Goal: Information Seeking & Learning: Learn about a topic

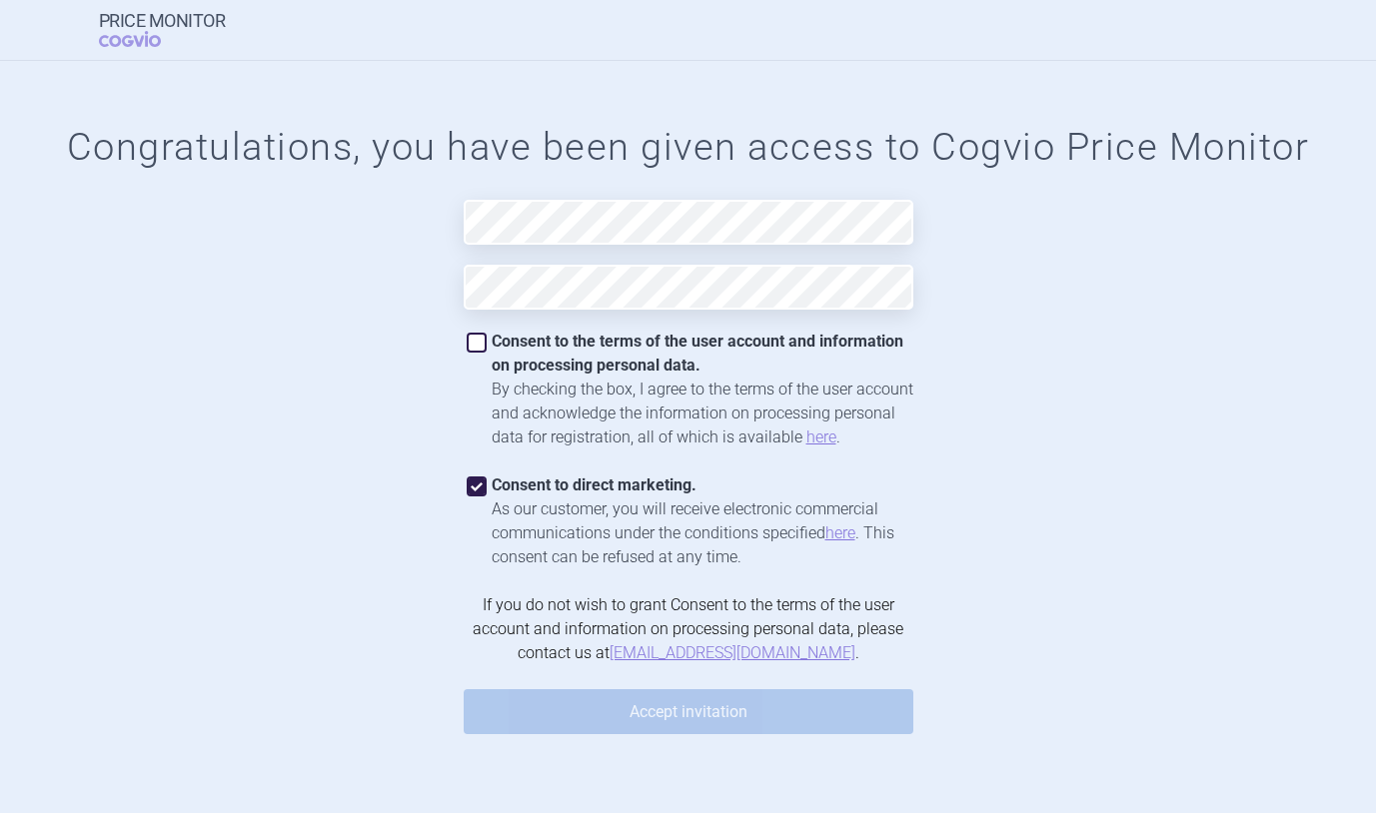
click at [476, 337] on span at bounding box center [476, 343] width 20 height 20
checkbox input "true"
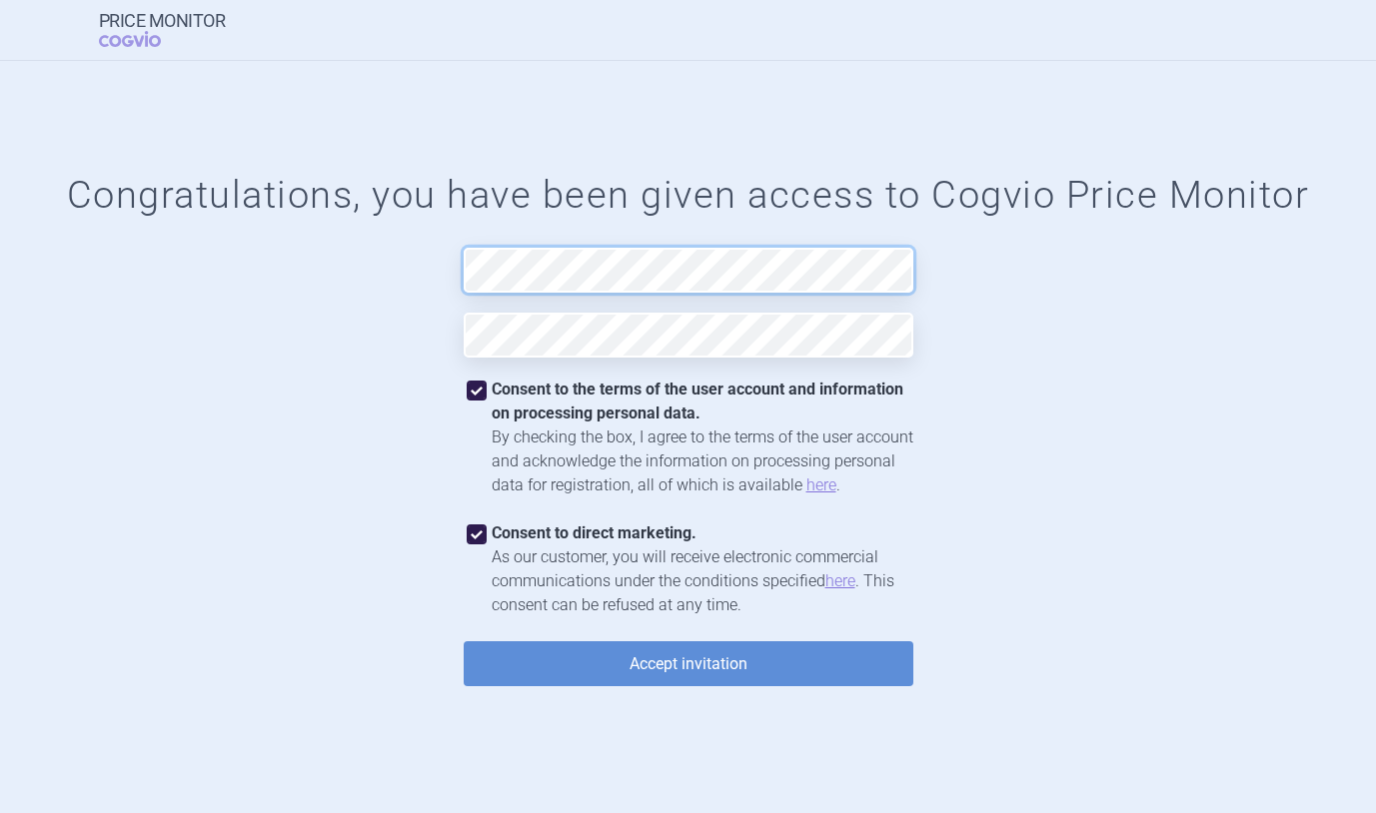
click at [372, 261] on form "Congratulations, you have been given access to Cogvio Price Monitor Consent to …" at bounding box center [688, 437] width 1296 height 529
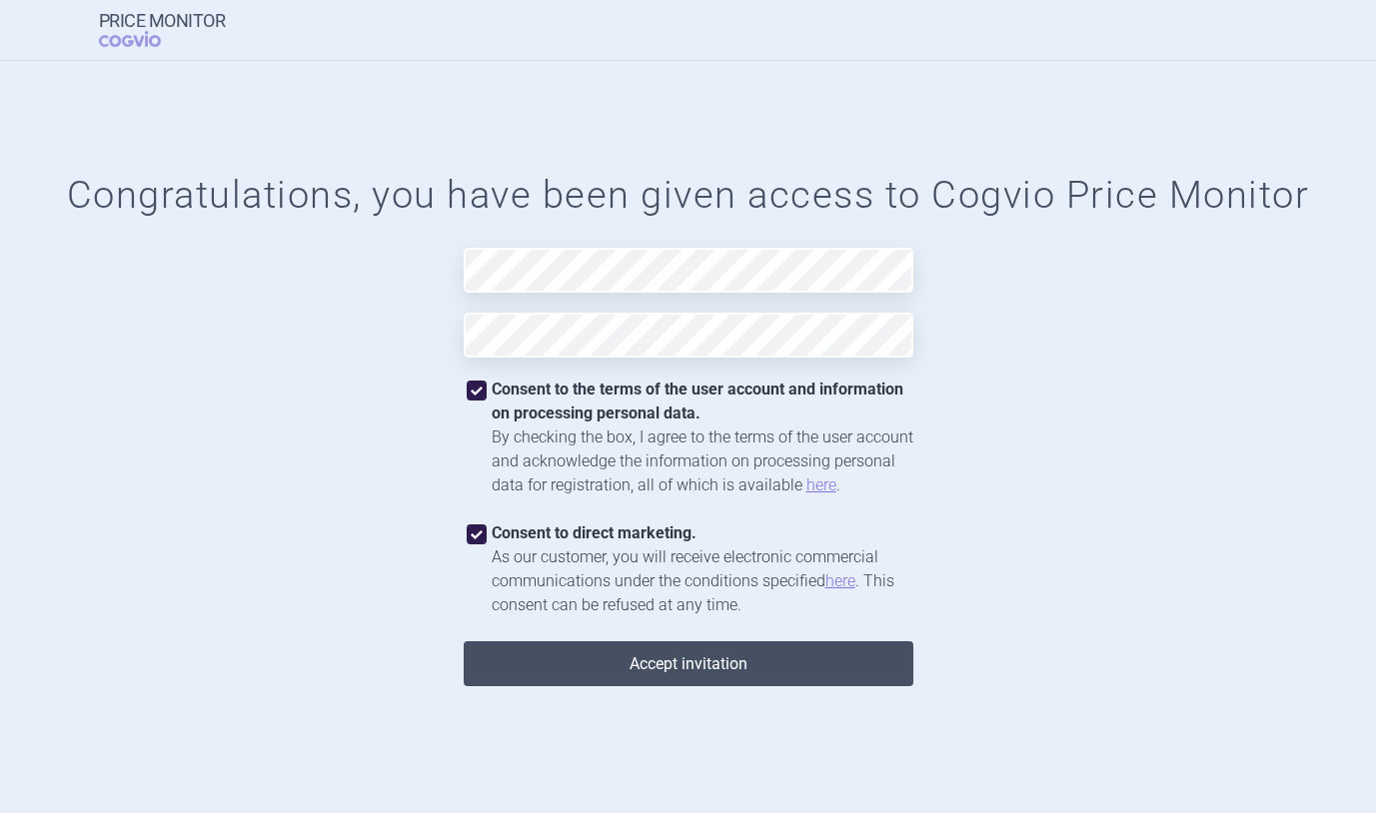
click at [716, 677] on button "Accept invitation" at bounding box center [689, 663] width 450 height 45
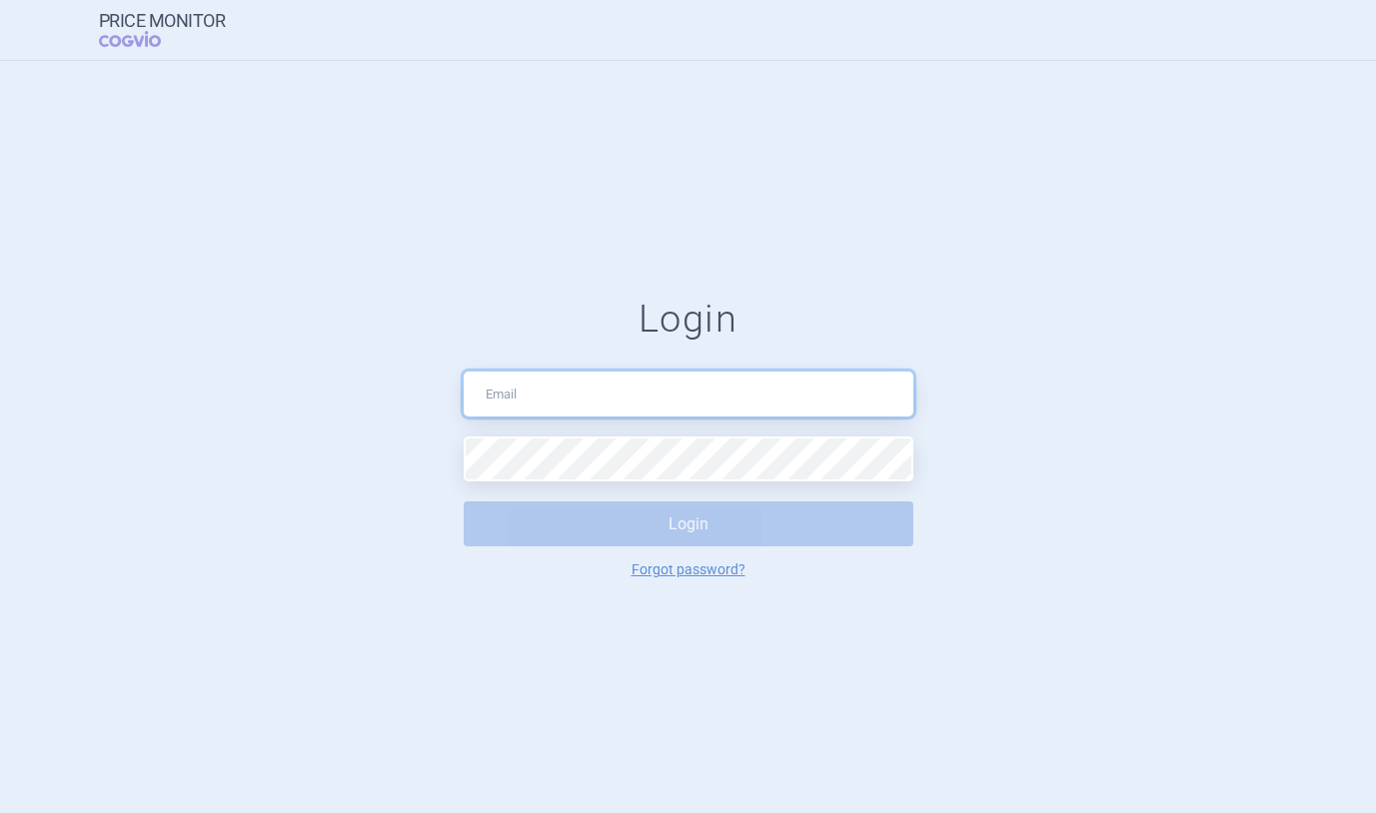
click at [643, 398] on input "text" at bounding box center [689, 394] width 450 height 45
type input "[PERSON_NAME][EMAIL_ADDRESS][DOMAIN_NAME]"
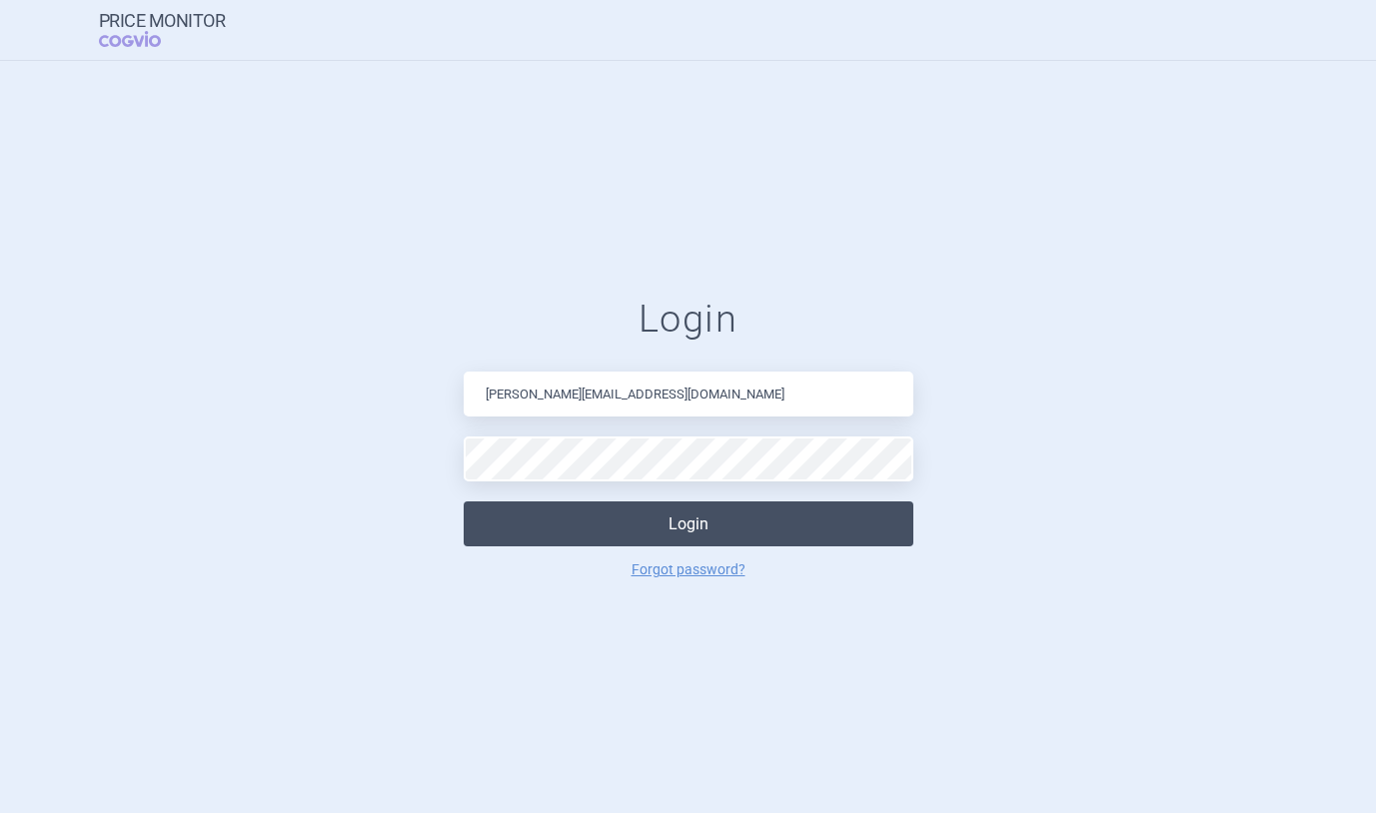
click at [674, 532] on button "Login" at bounding box center [689, 523] width 450 height 45
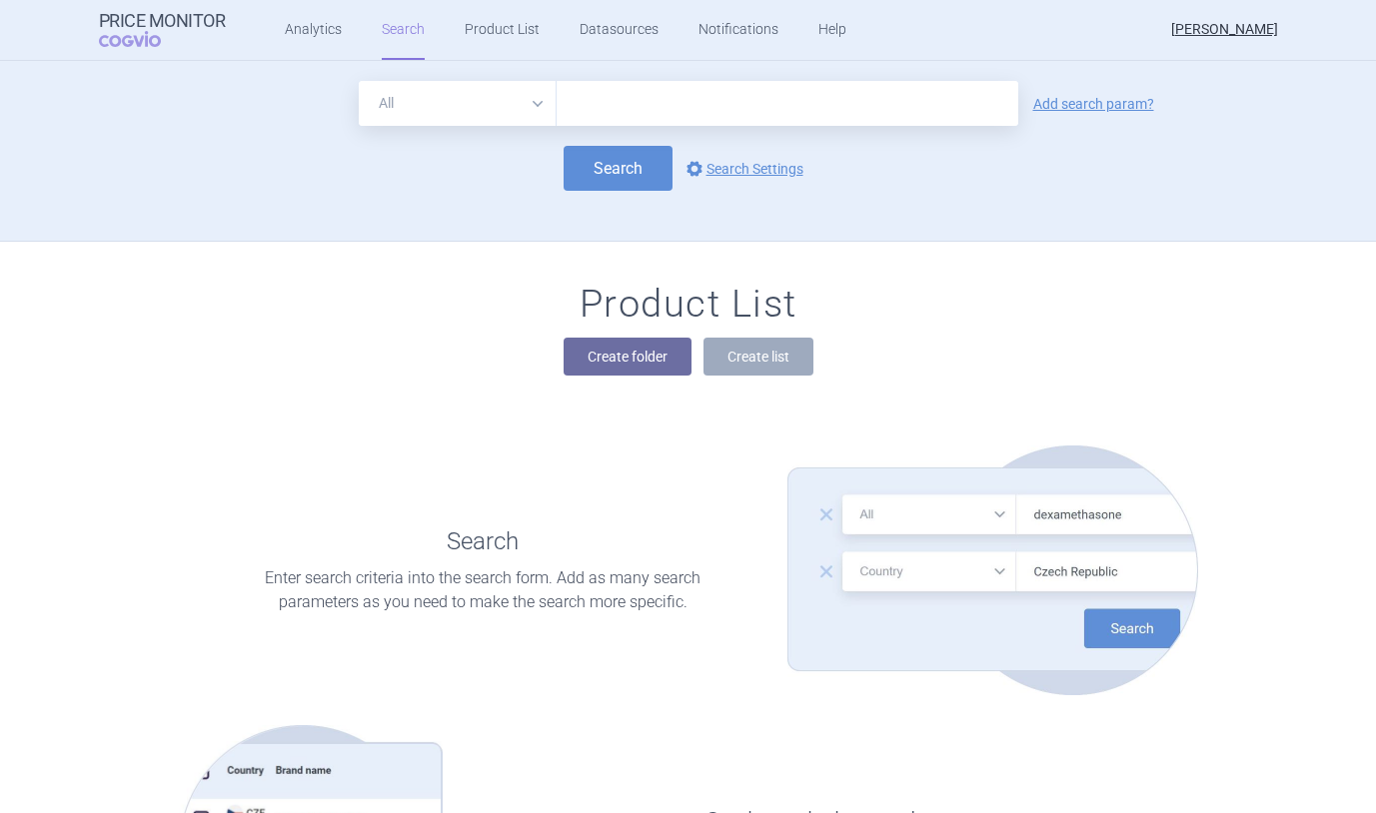
click at [613, 109] on input "text" at bounding box center [787, 103] width 462 height 45
type input "fabhalta"
click button "Search" at bounding box center [617, 168] width 109 height 45
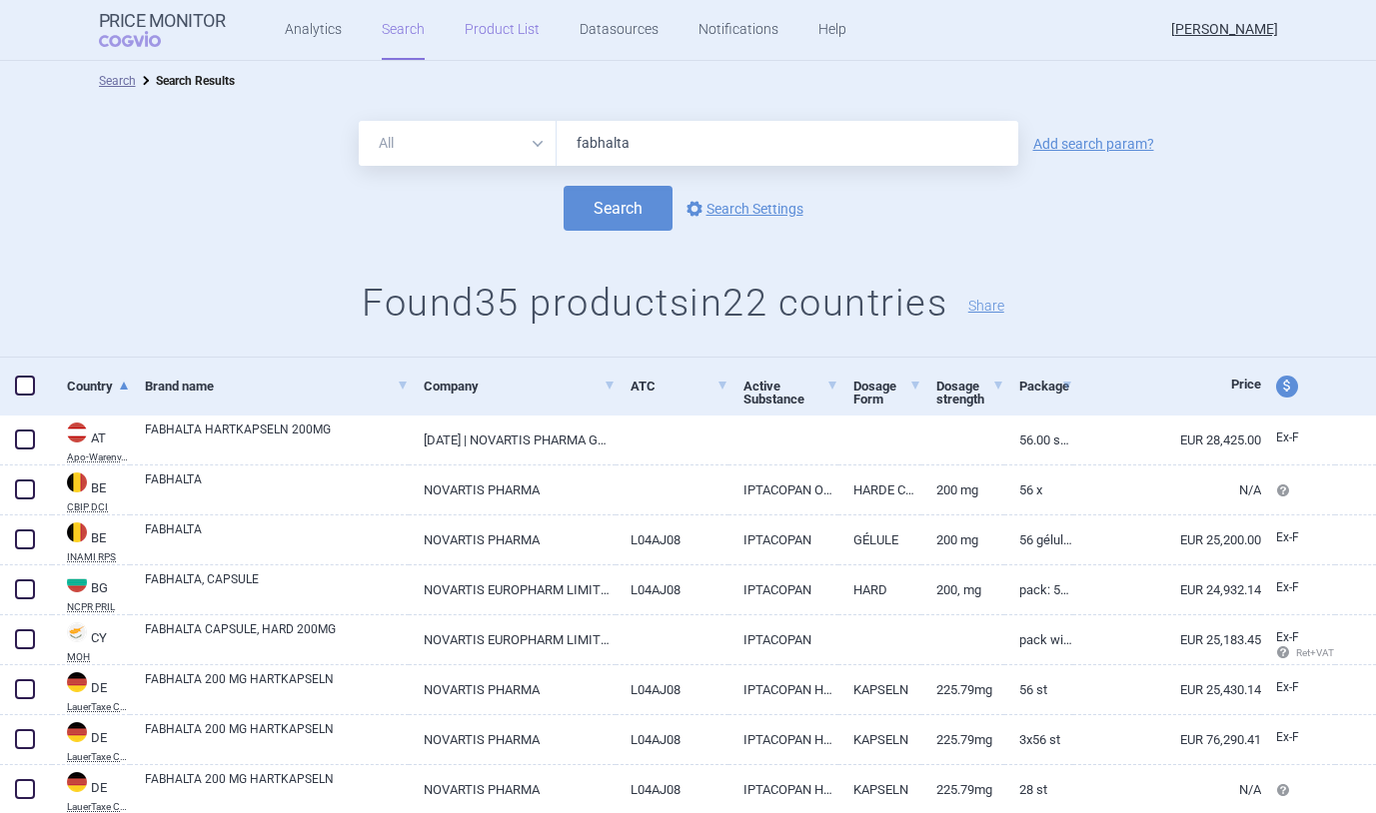
click at [499, 30] on link "Product List" at bounding box center [502, 30] width 75 height 60
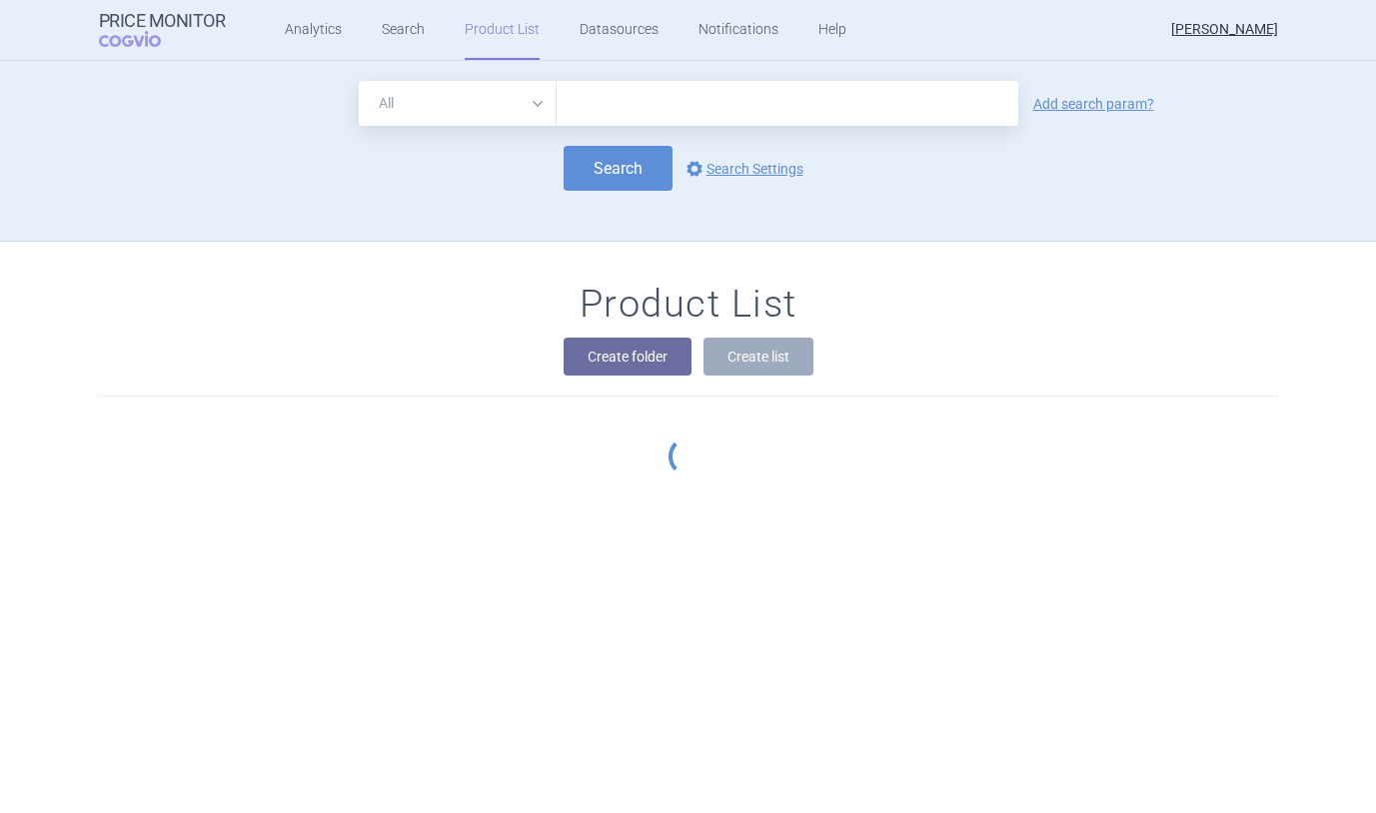
scroll to position [181, 0]
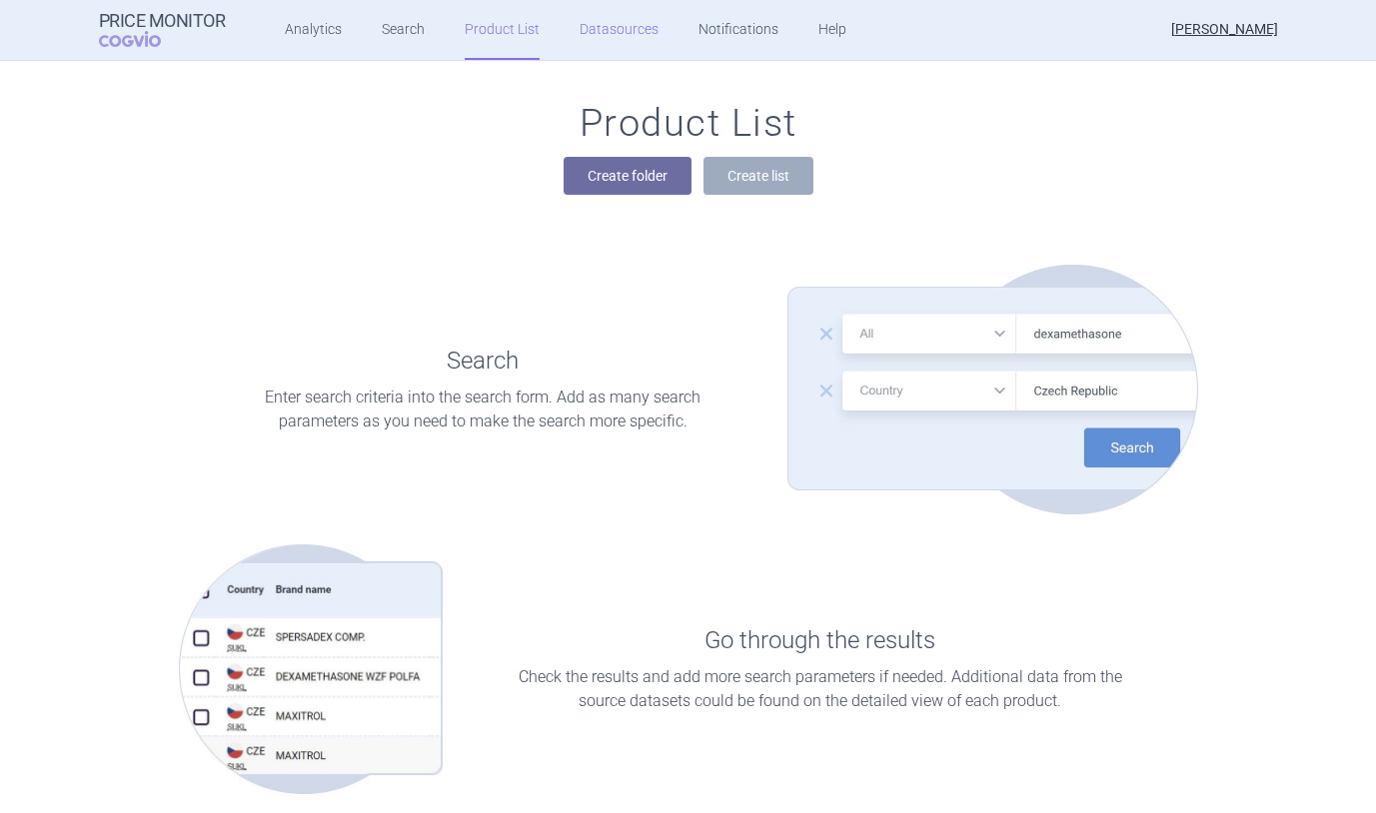
click at [630, 28] on link "Datasources" at bounding box center [618, 30] width 79 height 60
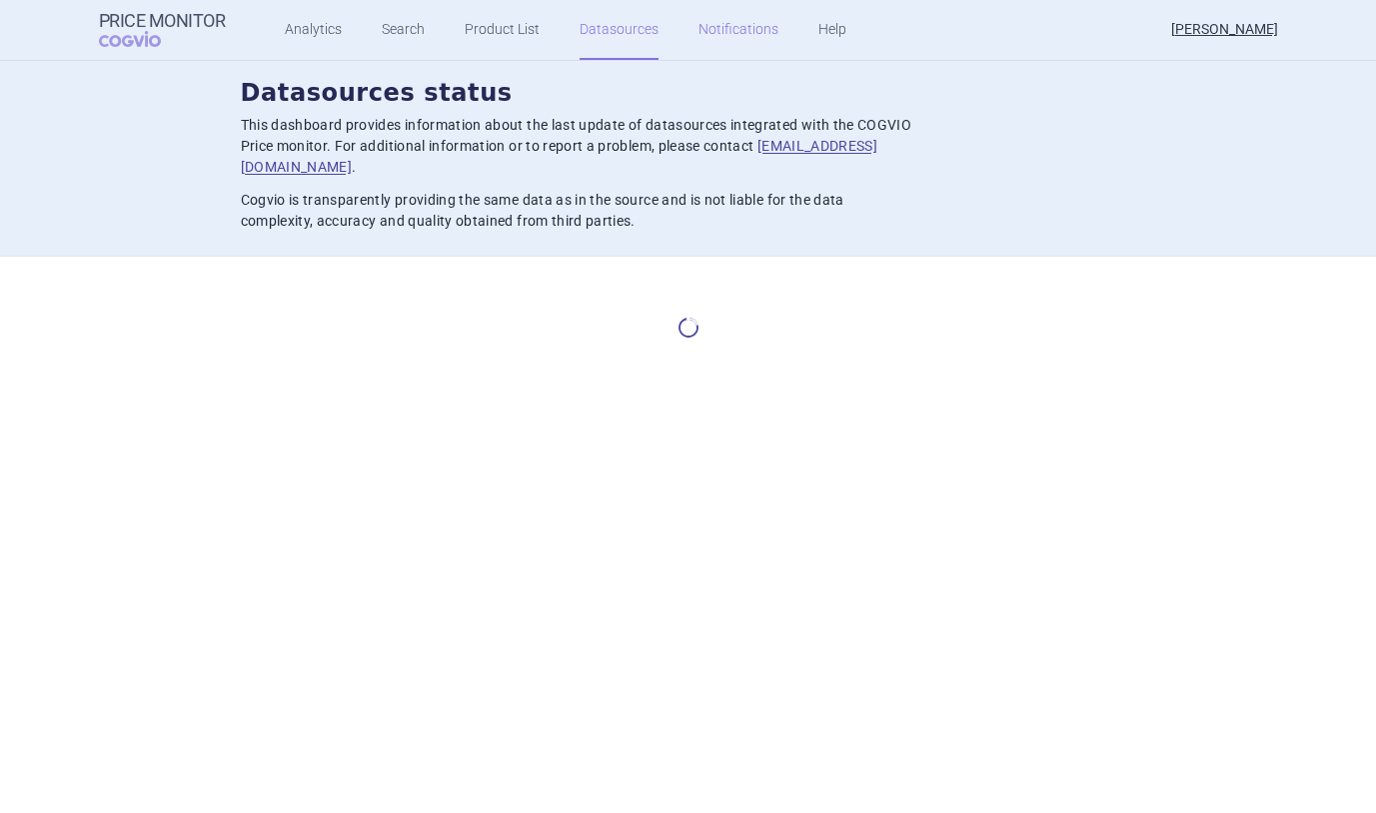
click at [706, 39] on link "Notifications" at bounding box center [738, 30] width 80 height 60
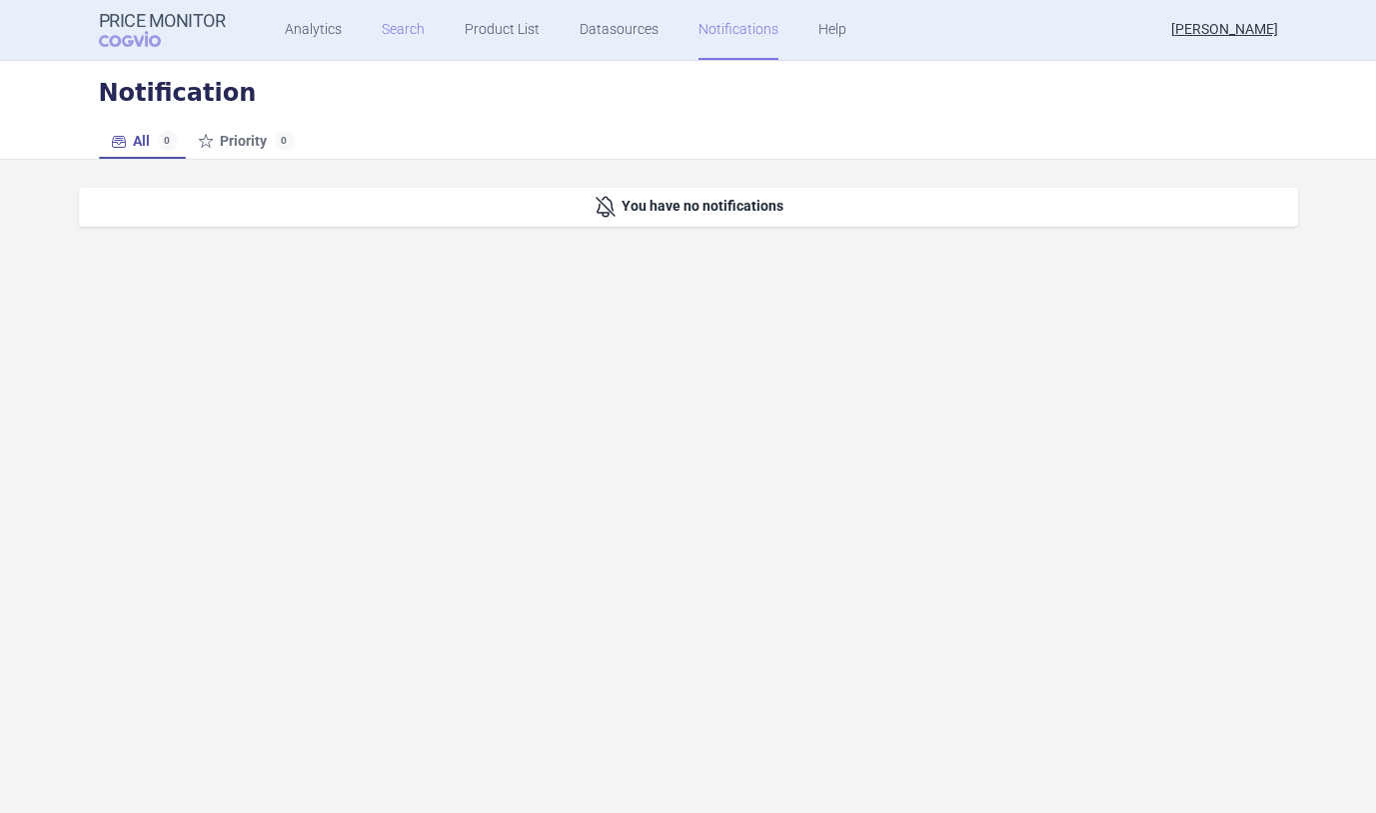
click at [386, 25] on link "Search" at bounding box center [403, 30] width 43 height 60
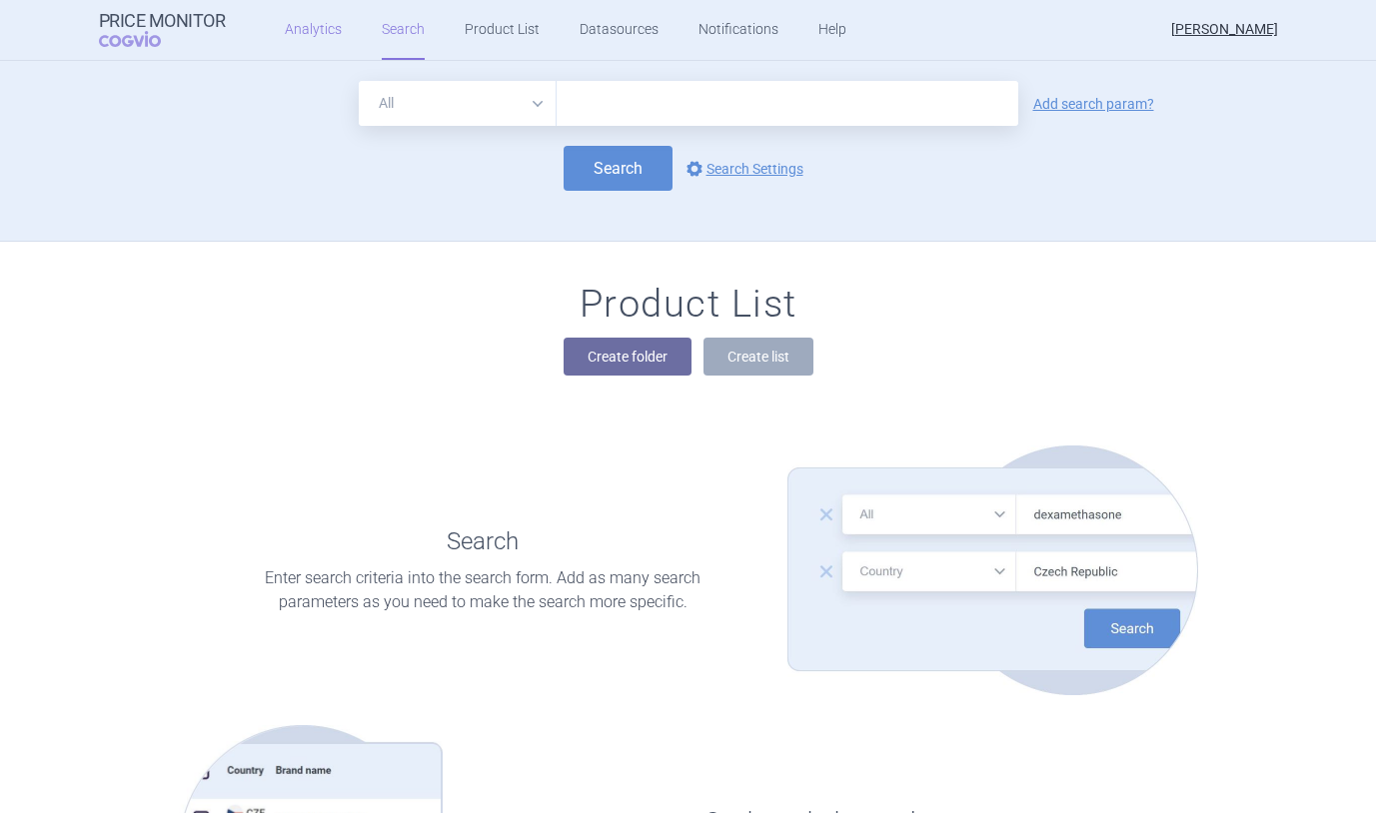
click at [315, 30] on link "Analytics" at bounding box center [313, 30] width 57 height 60
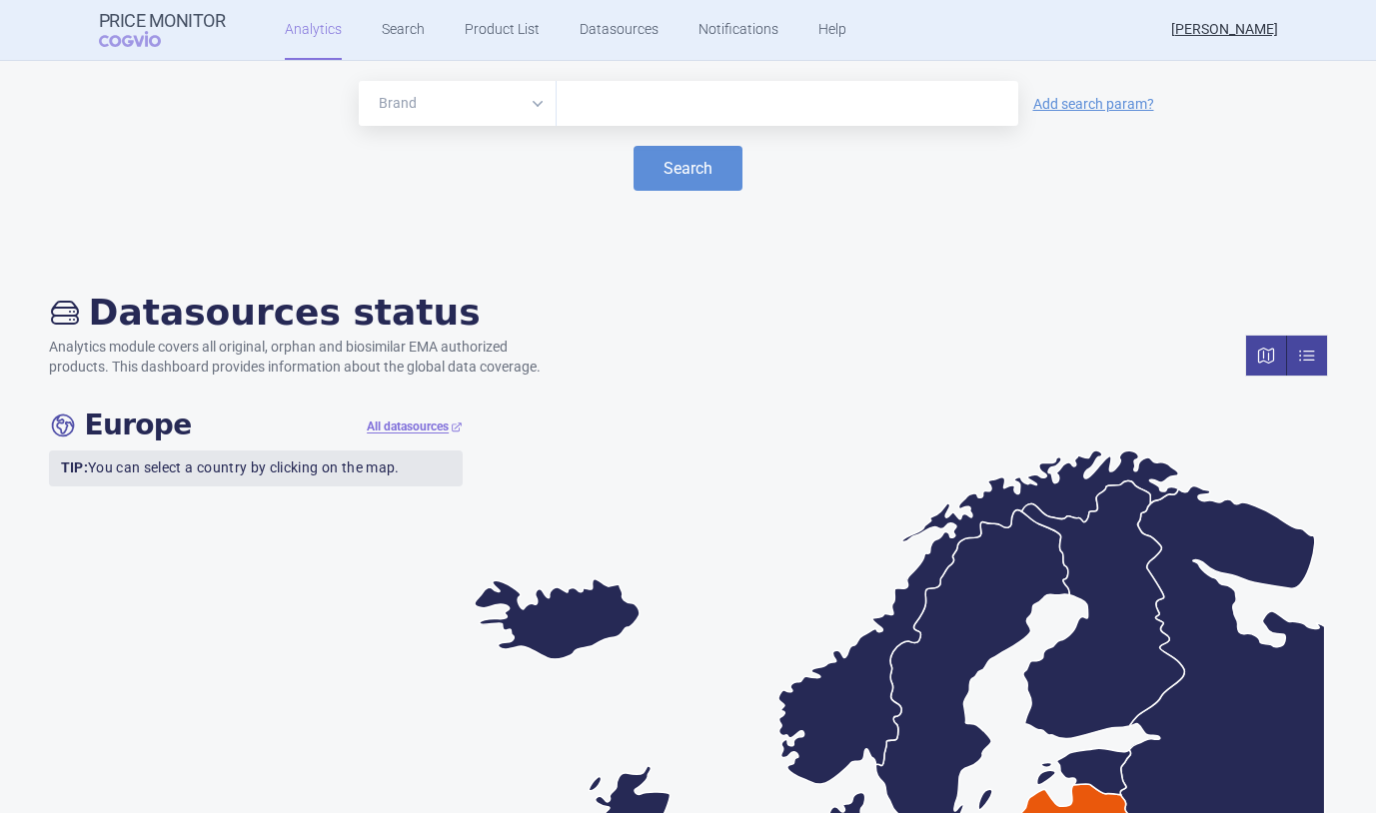
click at [1297, 356] on link at bounding box center [1307, 356] width 40 height 40
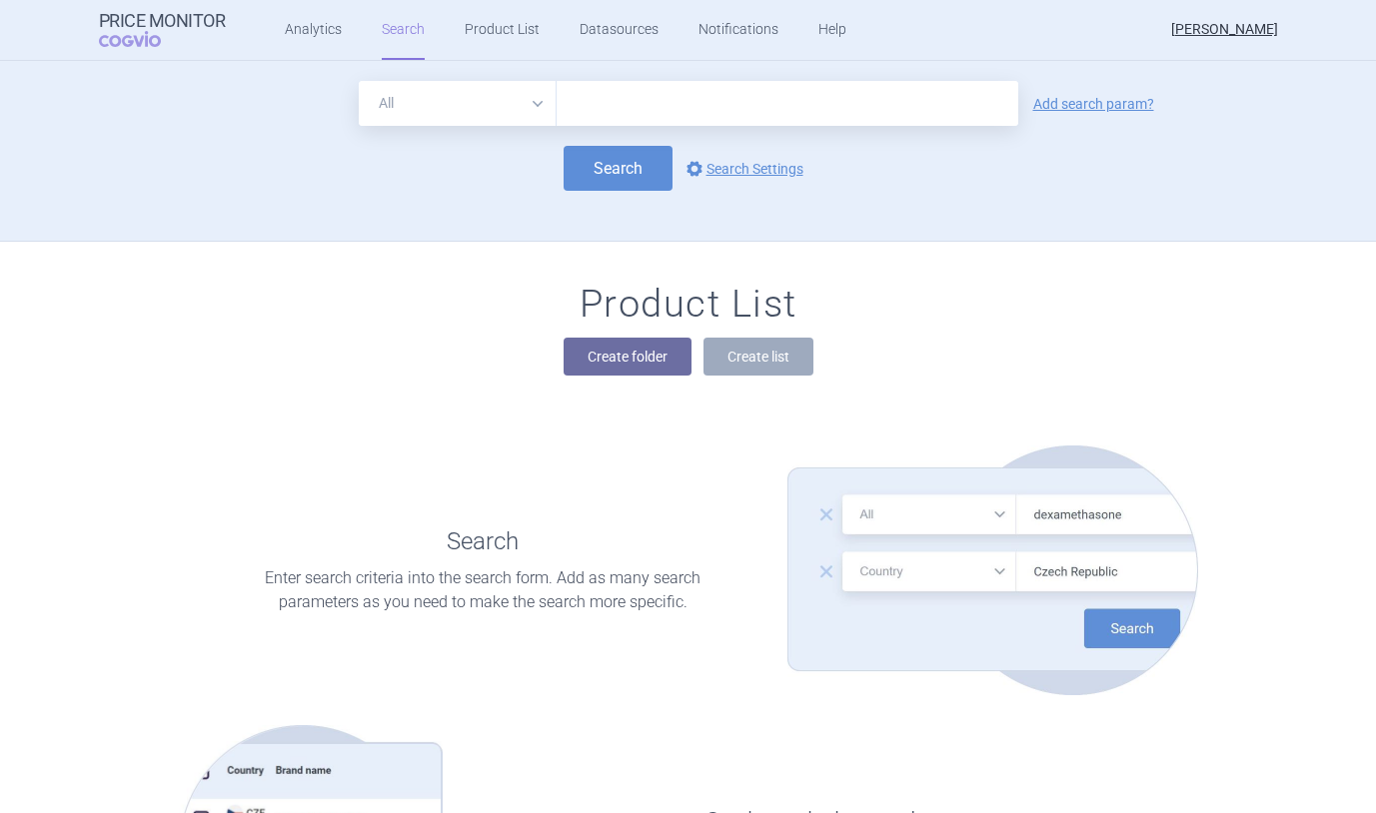
click at [685, 97] on input "text" at bounding box center [787, 103] width 462 height 45
type input "fabhalta"
click at [612, 157] on button "Search" at bounding box center [617, 168] width 109 height 45
